Goal: Task Accomplishment & Management: Manage account settings

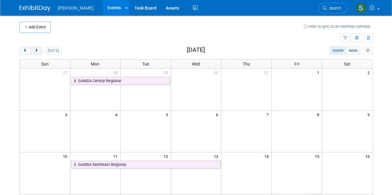
click at [37, 50] on span "next" at bounding box center [36, 51] width 5 height 4
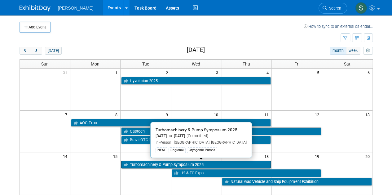
click at [148, 163] on link "Turbomachinery & Pump Symposium 2025" at bounding box center [196, 165] width 150 height 8
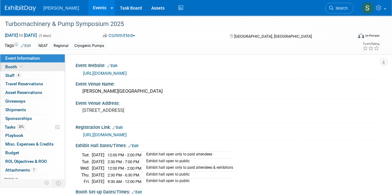
click at [32, 70] on link "Booth" at bounding box center [32, 67] width 64 height 8
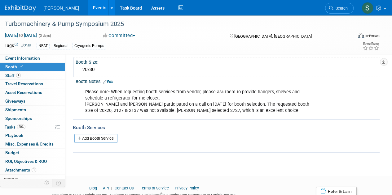
scroll to position [52, 0]
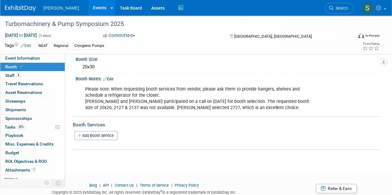
click at [102, 145] on div "Booth Services Add Booth Service" at bounding box center [226, 133] width 307 height 34
click at [96, 137] on link "Add Booth Service" at bounding box center [95, 135] width 43 height 9
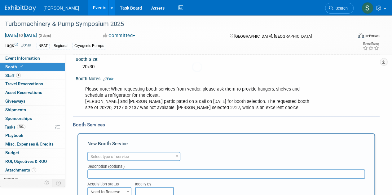
scroll to position [0, 0]
click at [112, 157] on span "Select type of service" at bounding box center [109, 157] width 38 height 5
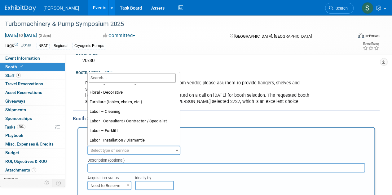
scroll to position [28, 0]
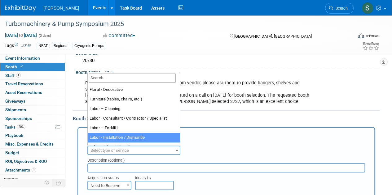
select select "11"
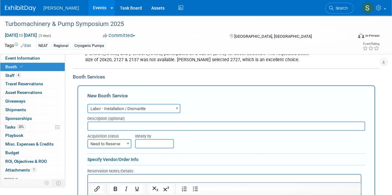
scroll to position [101, 0]
click at [119, 142] on span "Need to Reserve" at bounding box center [109, 144] width 43 height 9
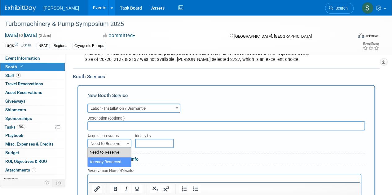
select select "2"
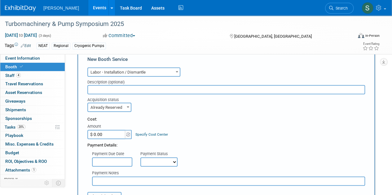
scroll to position [141, 0]
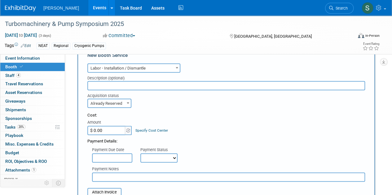
click at [110, 128] on input "$ 0.00" at bounding box center [106, 130] width 39 height 9
paste input "4,947"
type input "$ 4,947.00"
click at [146, 158] on select "Not Paid Yet Partially Paid Paid in Full" at bounding box center [158, 158] width 37 height 9
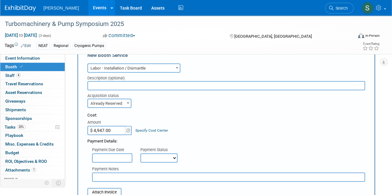
select select "1"
click at [140, 154] on select "Not Paid Yet Partially Paid Paid in Full" at bounding box center [158, 158] width 37 height 9
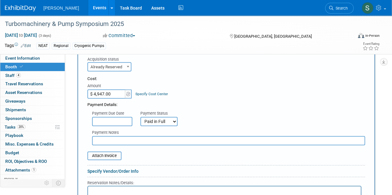
scroll to position [180, 0]
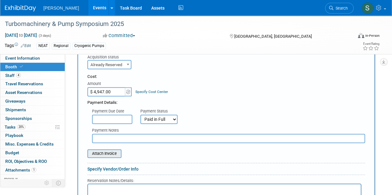
click at [110, 155] on input "file" at bounding box center [84, 153] width 74 height 7
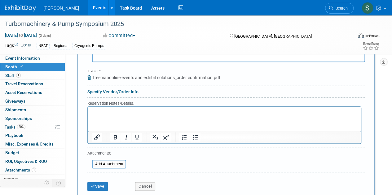
scroll to position [261, 0]
click at [98, 184] on button "Save" at bounding box center [97, 186] width 20 height 9
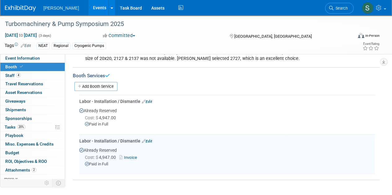
scroll to position [101, 0]
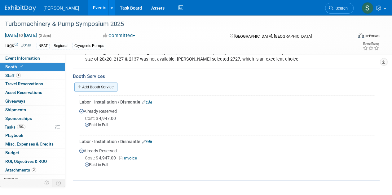
click at [106, 86] on link "Add Booth Service" at bounding box center [95, 87] width 43 height 9
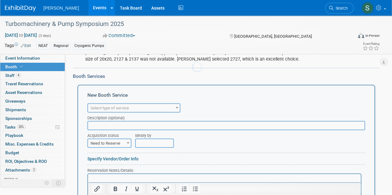
scroll to position [0, 0]
click at [115, 108] on span "Select type of service" at bounding box center [109, 108] width 38 height 5
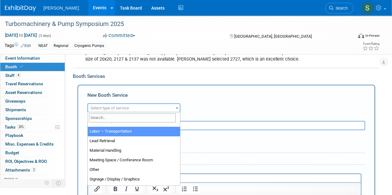
scroll to position [122, 0]
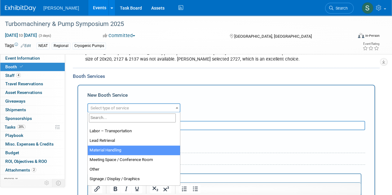
select select "10"
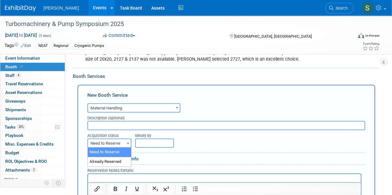
click at [119, 140] on span "Need to Reserve" at bounding box center [109, 143] width 43 height 9
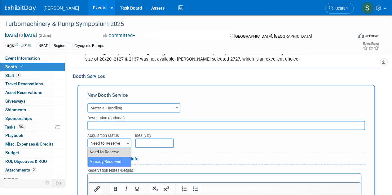
select select "2"
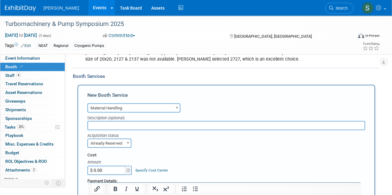
click at [110, 171] on input "$ 0.00" at bounding box center [106, 170] width 39 height 9
paste input "3,892"
type input "$ 3,892.00"
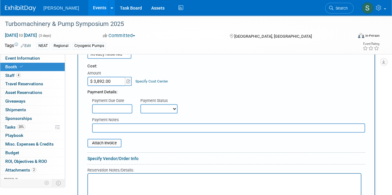
scroll to position [191, 0]
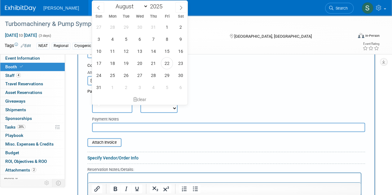
click at [116, 105] on input "text" at bounding box center [112, 108] width 40 height 9
click at [152, 115] on div "Payment Notes" at bounding box center [228, 124] width 282 height 18
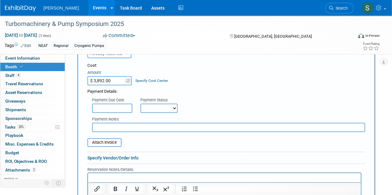
click at [150, 112] on select "Not Paid Yet Partially Paid Paid in Full" at bounding box center [158, 108] width 37 height 9
select select "1"
click at [140, 104] on select "Not Paid Yet Partially Paid Paid in Full" at bounding box center [158, 108] width 37 height 9
click at [107, 139] on input "file" at bounding box center [84, 142] width 74 height 7
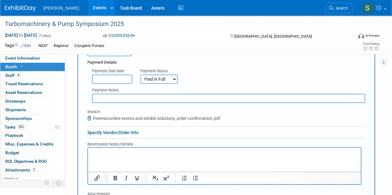
scroll to position [219, 0]
click at [143, 157] on html at bounding box center [224, 153] width 273 height 8
click at [111, 153] on p "Estimated lbs: 2,800" at bounding box center [224, 154] width 265 height 6
click at [129, 155] on p "Estimated 2,800" at bounding box center [224, 154] width 265 height 6
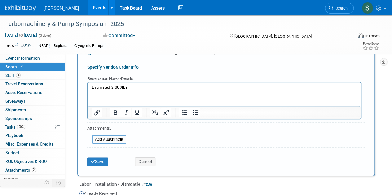
scroll to position [286, 0]
click at [94, 161] on icon "submit" at bounding box center [93, 162] width 4 height 4
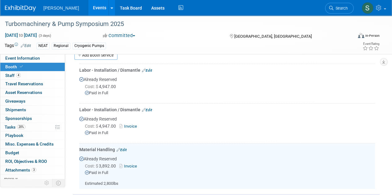
scroll to position [133, 0]
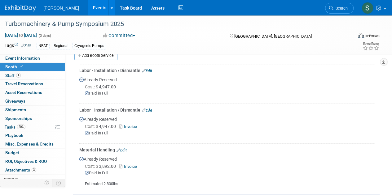
click at [150, 109] on link "Edit" at bounding box center [147, 110] width 10 height 4
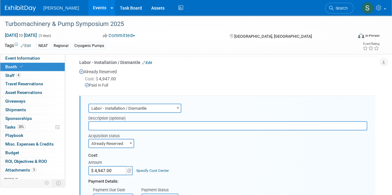
scroll to position [141, 0]
click at [148, 61] on link "Edit" at bounding box center [147, 62] width 10 height 4
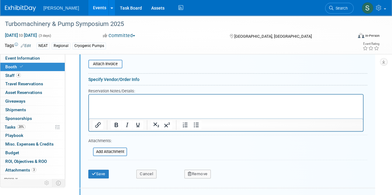
scroll to position [270, 0]
click at [199, 173] on button "Remove" at bounding box center [197, 174] width 27 height 9
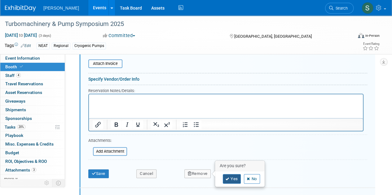
click at [227, 178] on icon at bounding box center [227, 179] width 4 height 3
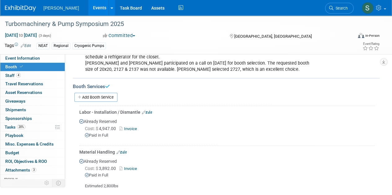
scroll to position [87, 0]
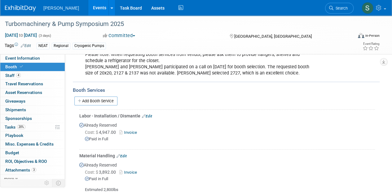
click at [180, 101] on div "Add Booth Service" at bounding box center [226, 100] width 307 height 9
click at [158, 92] on div "Booth Services" at bounding box center [226, 90] width 307 height 7
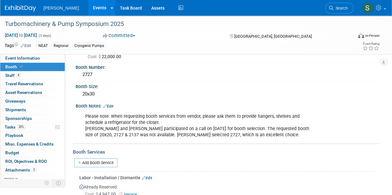
scroll to position [25, 0]
click at [173, 139] on div "Please note: When requesting booth services from vendor, please ask them to pro…" at bounding box center [200, 125] width 238 height 31
click at [183, 143] on div "Booth Notes: Edit Please note: When requesting booth services from vendor, plea…" at bounding box center [226, 122] width 307 height 42
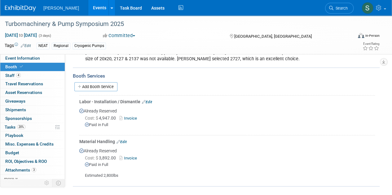
scroll to position [101, 0]
click at [174, 96] on td "Labor - Installation / Dismantle Edit Already Reserved Cost: $ 4,947.00 Invoice…" at bounding box center [226, 116] width 295 height 40
click at [112, 86] on link "Add Booth Service" at bounding box center [95, 87] width 43 height 9
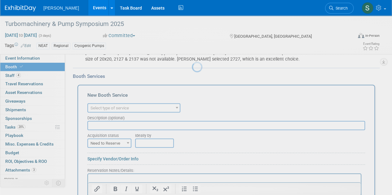
scroll to position [0, 0]
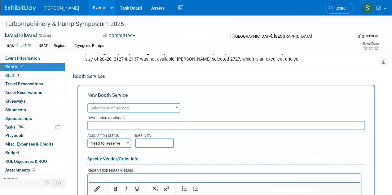
click at [116, 109] on span "Select type of service" at bounding box center [109, 108] width 38 height 5
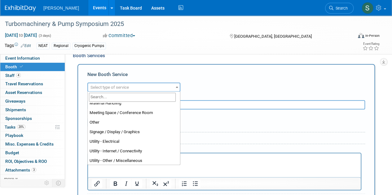
scroll to position [159, 0]
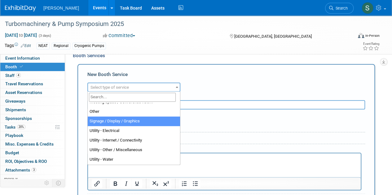
select select "3"
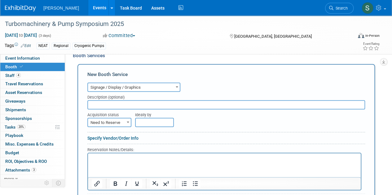
click at [123, 106] on input "text" at bounding box center [225, 104] width 277 height 9
type input "Booth design"
click at [115, 123] on span "Need to Reserve" at bounding box center [109, 123] width 43 height 9
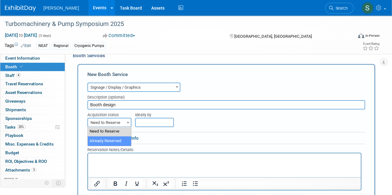
select select "2"
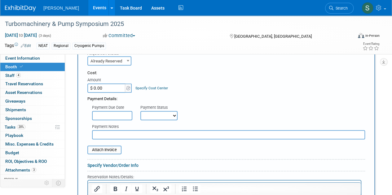
scroll to position [184, 0]
click at [110, 148] on input "file" at bounding box center [84, 149] width 74 height 7
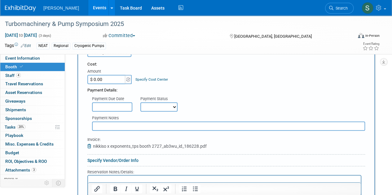
scroll to position [192, 0]
click at [107, 79] on input "$ 0.00" at bounding box center [106, 79] width 39 height 9
click at [111, 78] on input "$ 23,582.00" at bounding box center [106, 79] width 39 height 9
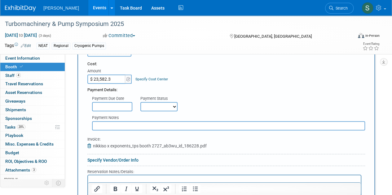
type input "$ 23,582.39"
click at [141, 111] on select "Not Paid Yet Partially Paid Paid in Full" at bounding box center [158, 106] width 37 height 9
click at [140, 102] on select "Not Paid Yet Partially Paid Paid in Full" at bounding box center [158, 106] width 37 height 9
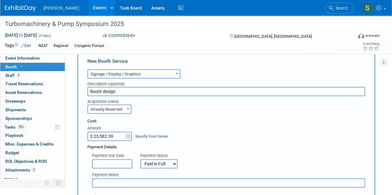
scroll to position [173, 0]
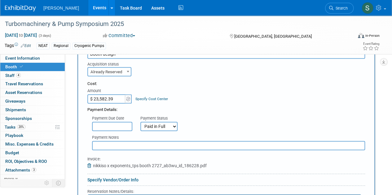
click at [155, 125] on select "Not Paid Yet Partially Paid Paid in Full" at bounding box center [158, 126] width 37 height 9
click at [140, 122] on select "Not Paid Yet Partially Paid Paid in Full" at bounding box center [158, 126] width 37 height 9
click at [164, 127] on select "Not Paid Yet Partially Paid Paid in Full" at bounding box center [158, 126] width 37 height 9
select select "1"
click at [140, 122] on select "Not Paid Yet Partially Paid Paid in Full" at bounding box center [158, 126] width 37 height 9
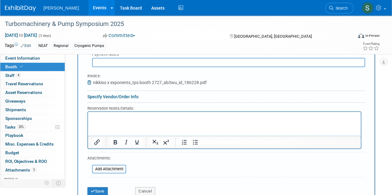
click at [101, 120] on html at bounding box center [224, 116] width 273 height 8
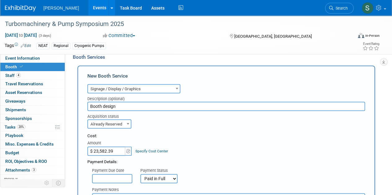
scroll to position [120, 0]
click at [129, 102] on input "Booth design" at bounding box center [225, 106] width 277 height 9
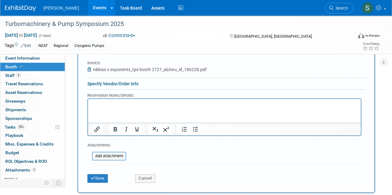
scroll to position [269, 0]
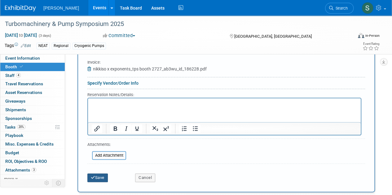
type input "Booth design - 60% of design charge"
click at [102, 177] on button "Save" at bounding box center [97, 178] width 20 height 9
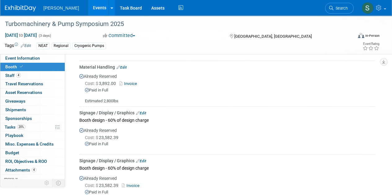
scroll to position [176, 0]
click at [143, 116] on div "Booth design - 60% of design charge" at bounding box center [226, 120] width 295 height 8
click at [142, 111] on link "Edit" at bounding box center [141, 113] width 10 height 4
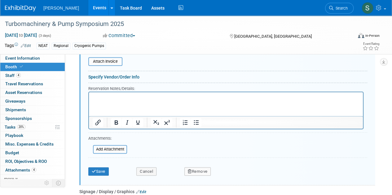
scroll to position [358, 0]
click at [207, 171] on button "Remove" at bounding box center [197, 172] width 27 height 9
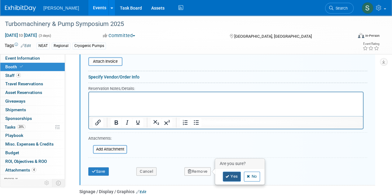
click at [231, 173] on link "Yes" at bounding box center [232, 177] width 18 height 10
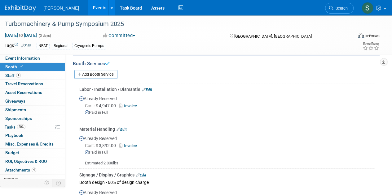
scroll to position [113, 0]
click at [208, 73] on div "Add Booth Service" at bounding box center [226, 74] width 307 height 9
click at [52, 163] on link "0 ROI, Objectives & ROO 0" at bounding box center [32, 162] width 64 height 8
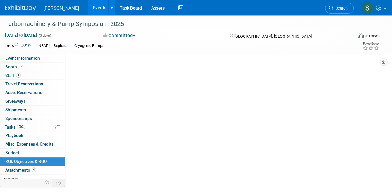
scroll to position [0, 0]
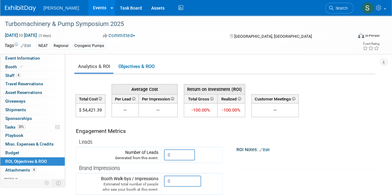
click at [52, 163] on link "0 ROI, Objectives & ROO 0" at bounding box center [32, 162] width 64 height 8
click at [40, 69] on link "Booth" at bounding box center [32, 67] width 64 height 8
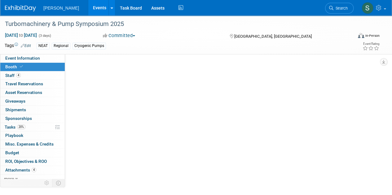
click at [40, 69] on link "Booth" at bounding box center [32, 67] width 64 height 8
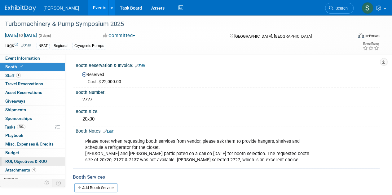
click at [20, 159] on span "ROI, Objectives & ROO 0" at bounding box center [25, 161] width 41 height 5
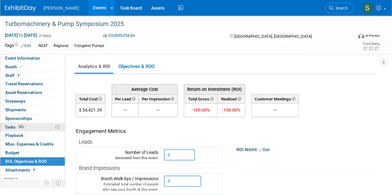
click at [9, 125] on span "Tasks 20%" at bounding box center [15, 127] width 21 height 5
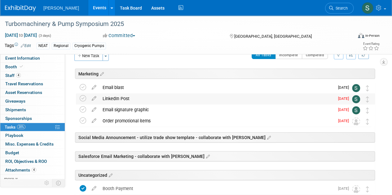
scroll to position [12, 0]
click at [83, 109] on icon at bounding box center [83, 109] width 7 height 7
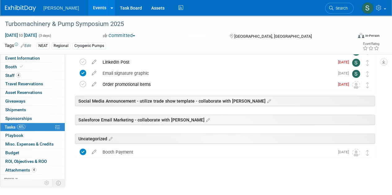
scroll to position [0, 0]
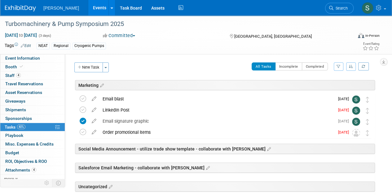
click at [216, 62] on div "Event Website: Edit https://tps.tamu.edu/ Event Venue Name: George R. Brown Con…" at bounding box center [222, 118] width 314 height 128
